Goal: Navigation & Orientation: Find specific page/section

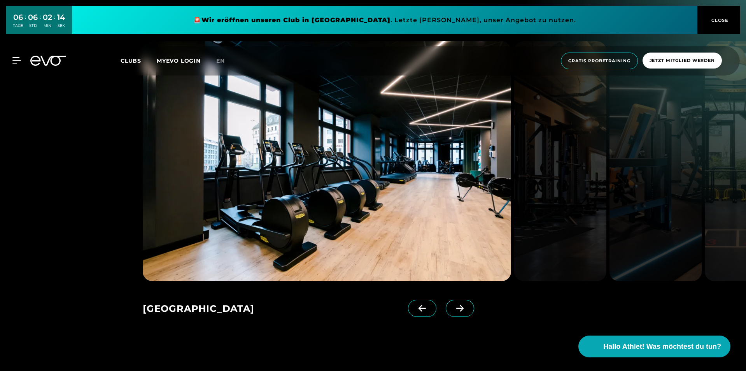
scroll to position [1283, 0]
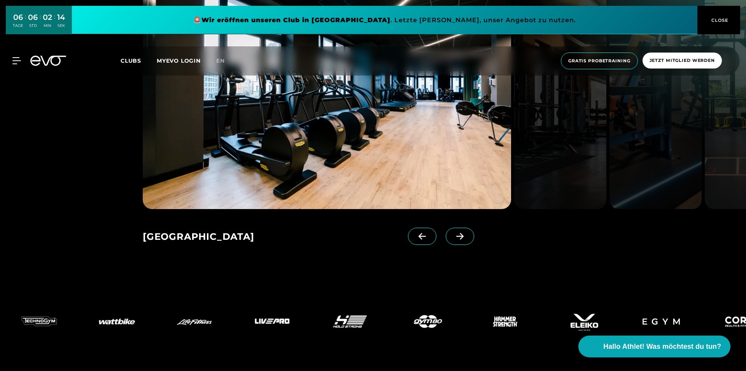
click at [456, 236] on icon at bounding box center [459, 236] width 7 height 7
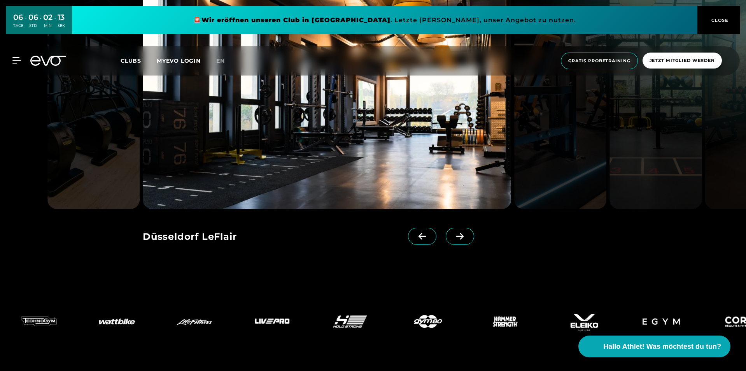
click at [456, 236] on icon at bounding box center [459, 236] width 7 height 7
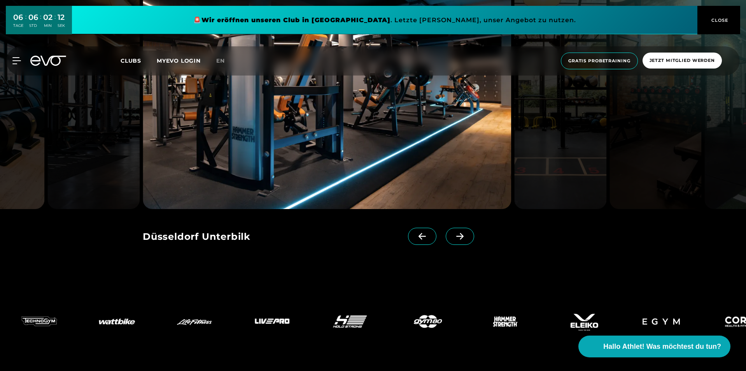
click at [456, 236] on icon at bounding box center [459, 236] width 7 height 7
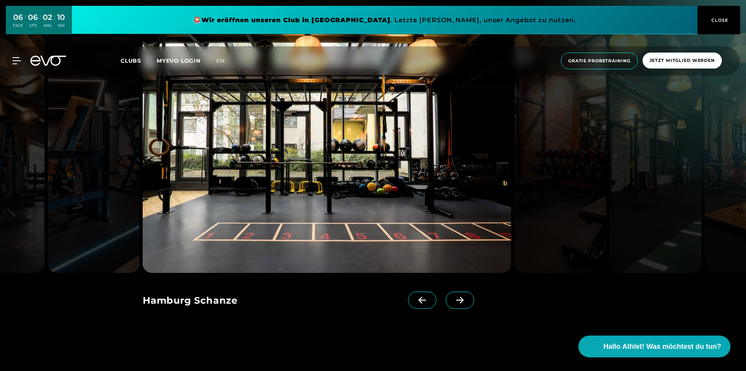
scroll to position [1206, 0]
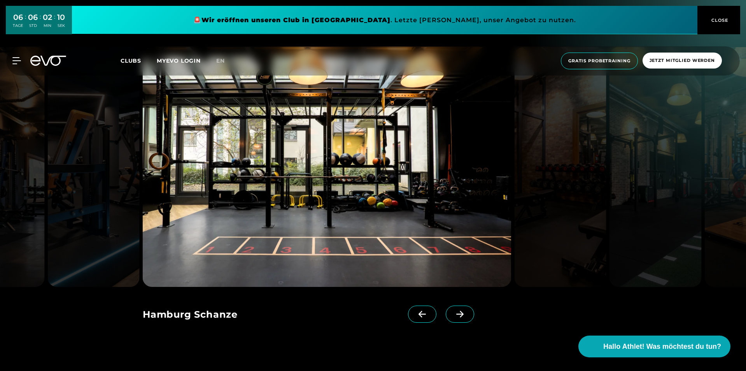
click at [449, 310] on span at bounding box center [460, 313] width 28 height 17
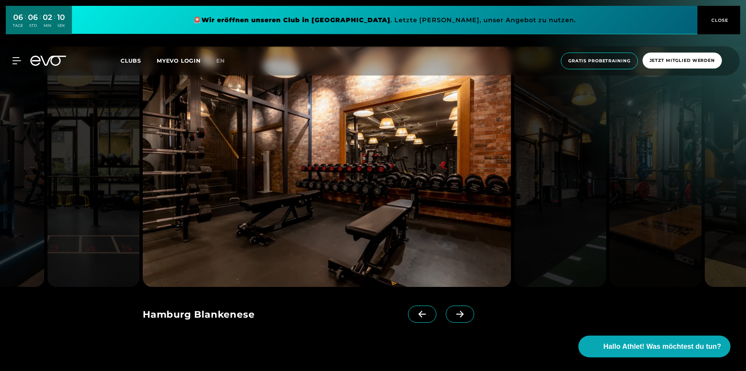
click at [449, 310] on span at bounding box center [460, 313] width 28 height 17
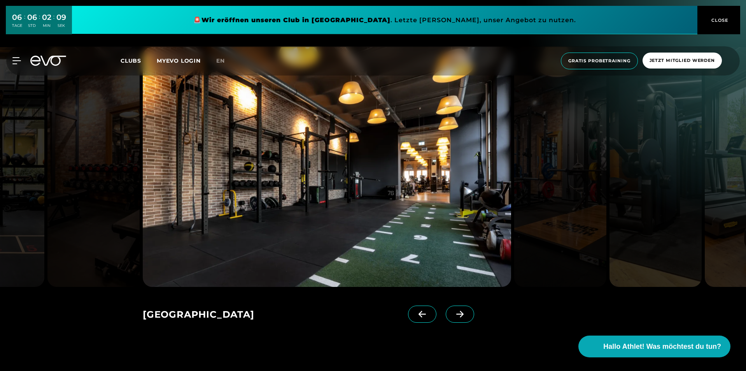
click at [449, 310] on span at bounding box center [460, 313] width 28 height 17
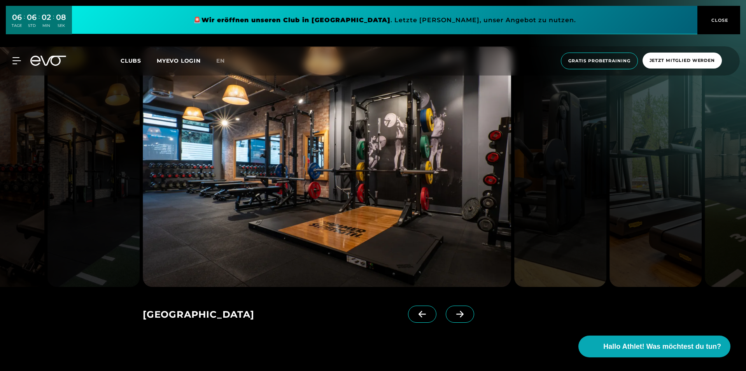
click at [408, 310] on span at bounding box center [422, 313] width 28 height 17
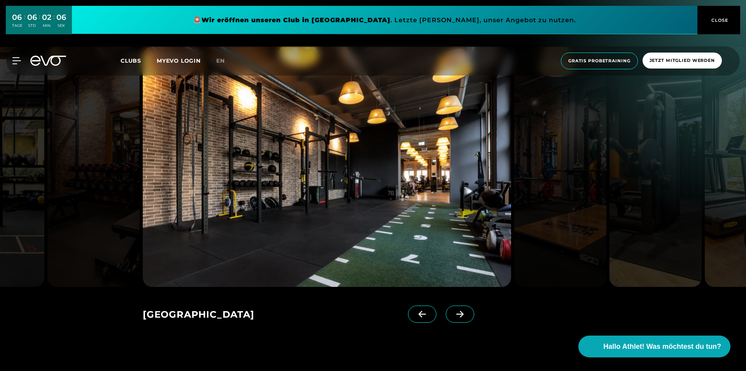
click at [446, 313] on span at bounding box center [460, 313] width 28 height 17
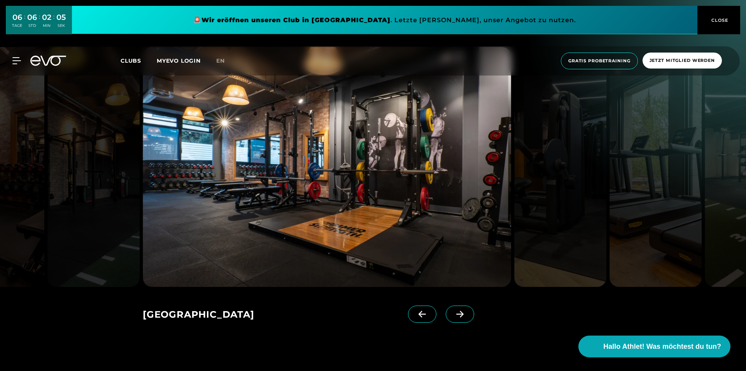
click at [446, 313] on span at bounding box center [460, 313] width 28 height 17
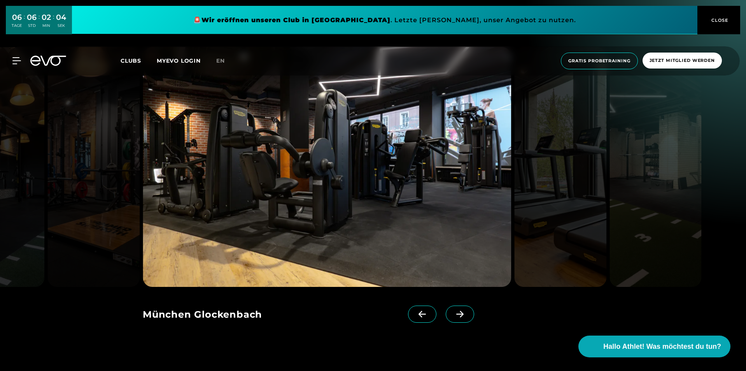
click at [446, 313] on span at bounding box center [460, 313] width 28 height 17
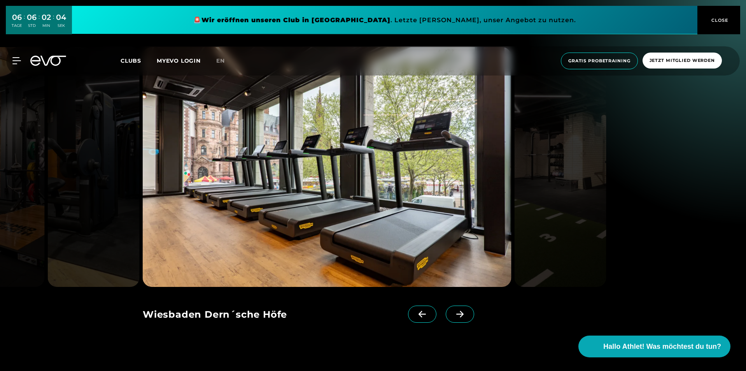
click at [446, 313] on span at bounding box center [460, 313] width 28 height 17
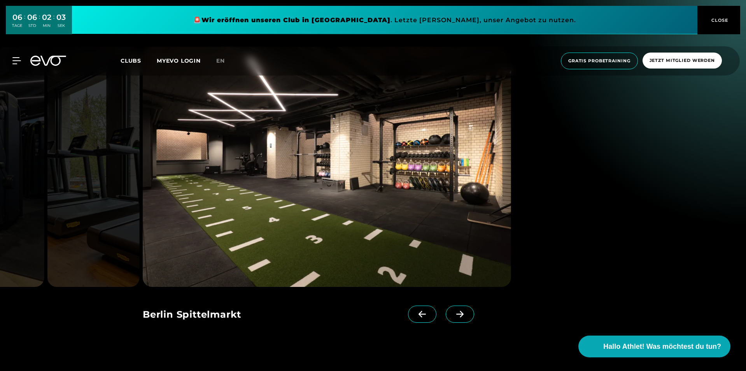
click at [446, 313] on span at bounding box center [460, 313] width 28 height 17
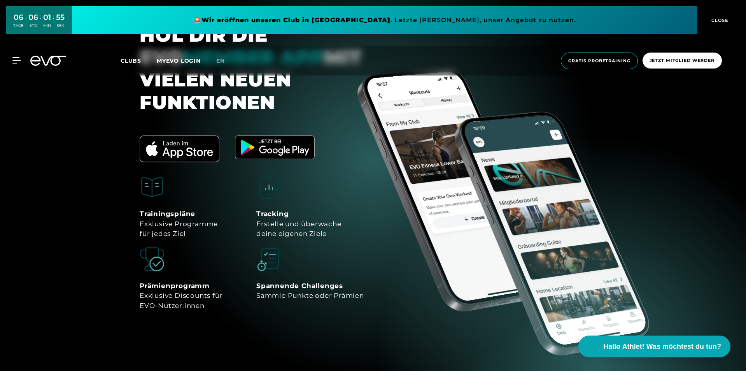
scroll to position [3072, 0]
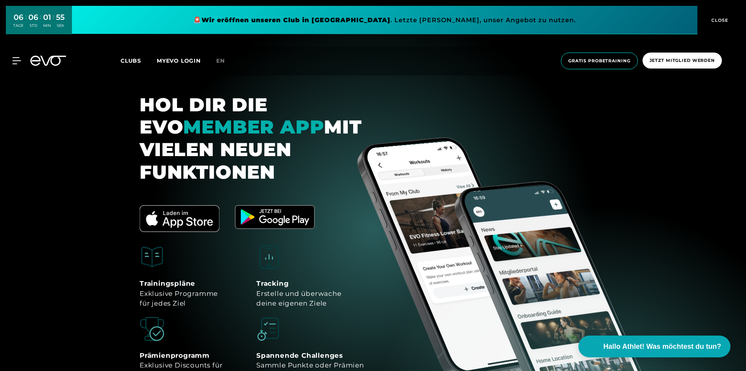
click at [128, 60] on span "Clubs" at bounding box center [131, 60] width 21 height 7
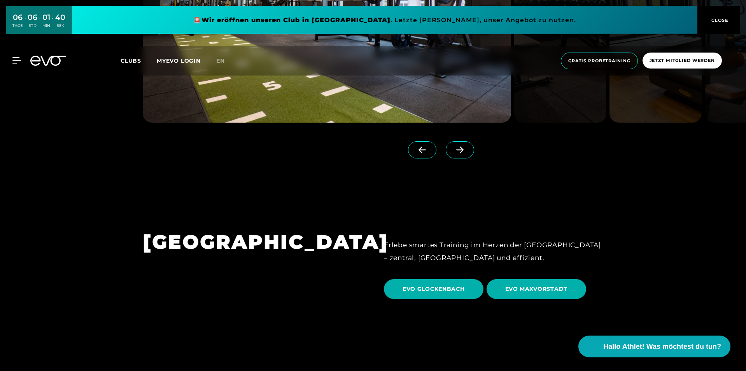
scroll to position [2256, 0]
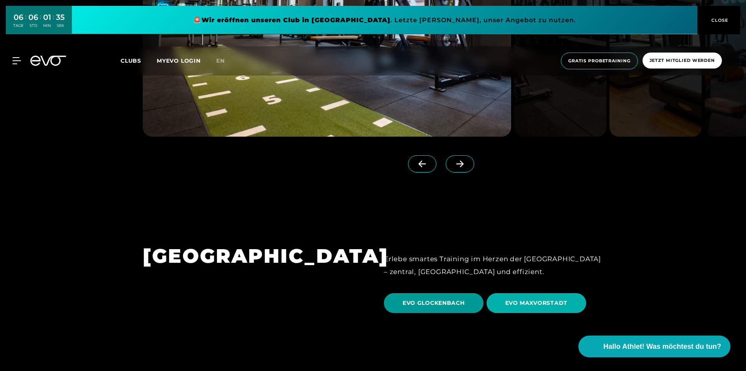
click at [441, 299] on span "EVO GLOCKENBACH" at bounding box center [434, 303] width 62 height 8
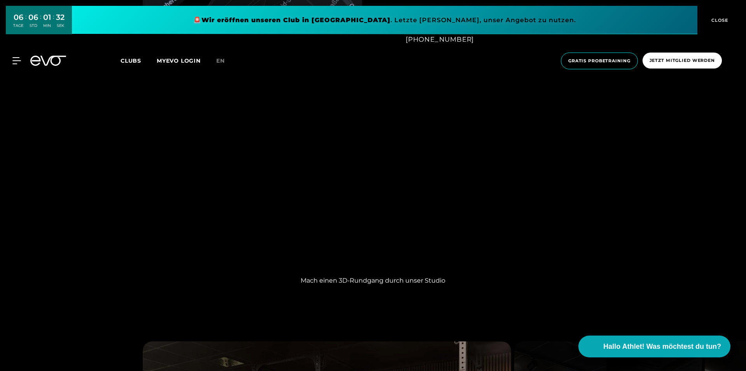
scroll to position [700, 0]
